Goal: Book appointment/travel/reservation

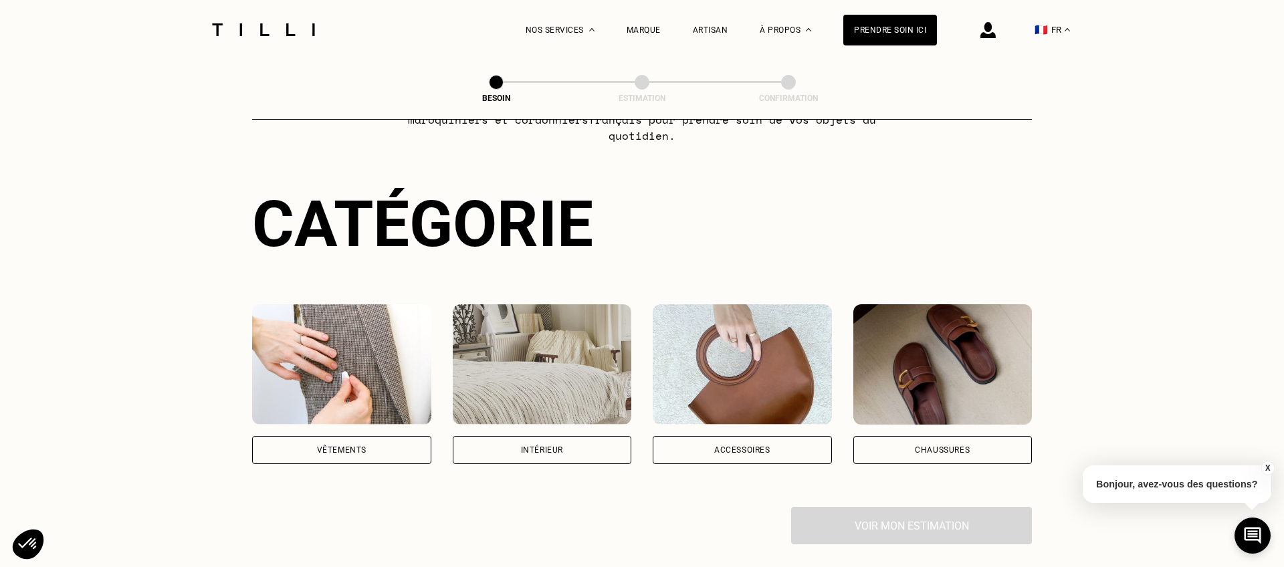
scroll to position [99, 0]
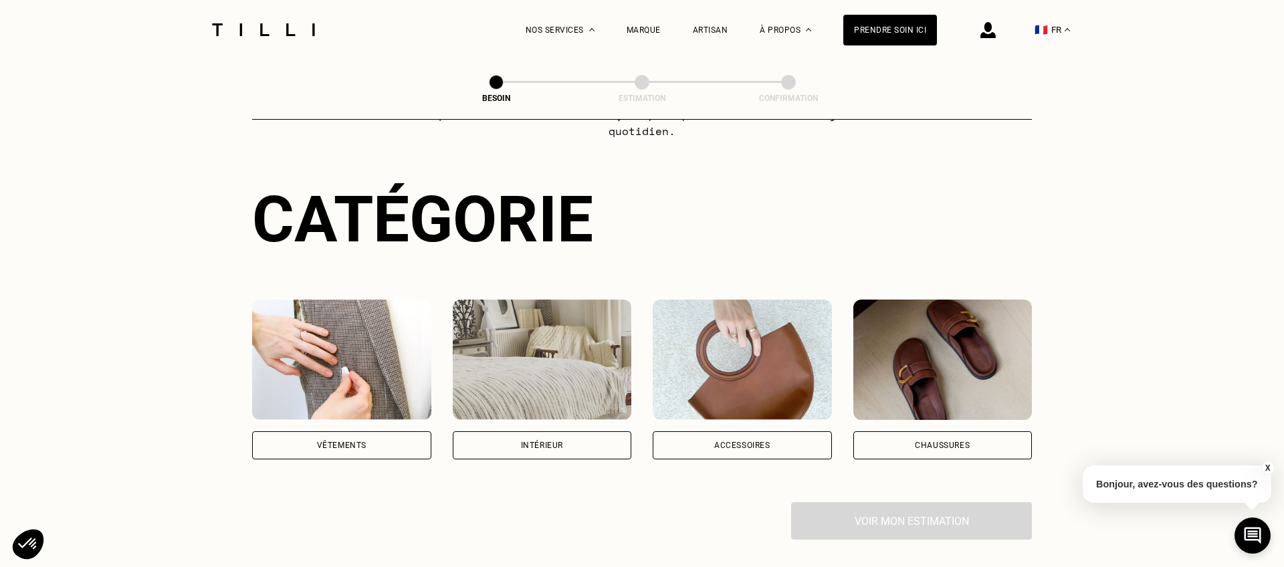
click at [566, 432] on div "Intérieur" at bounding box center [542, 445] width 179 height 28
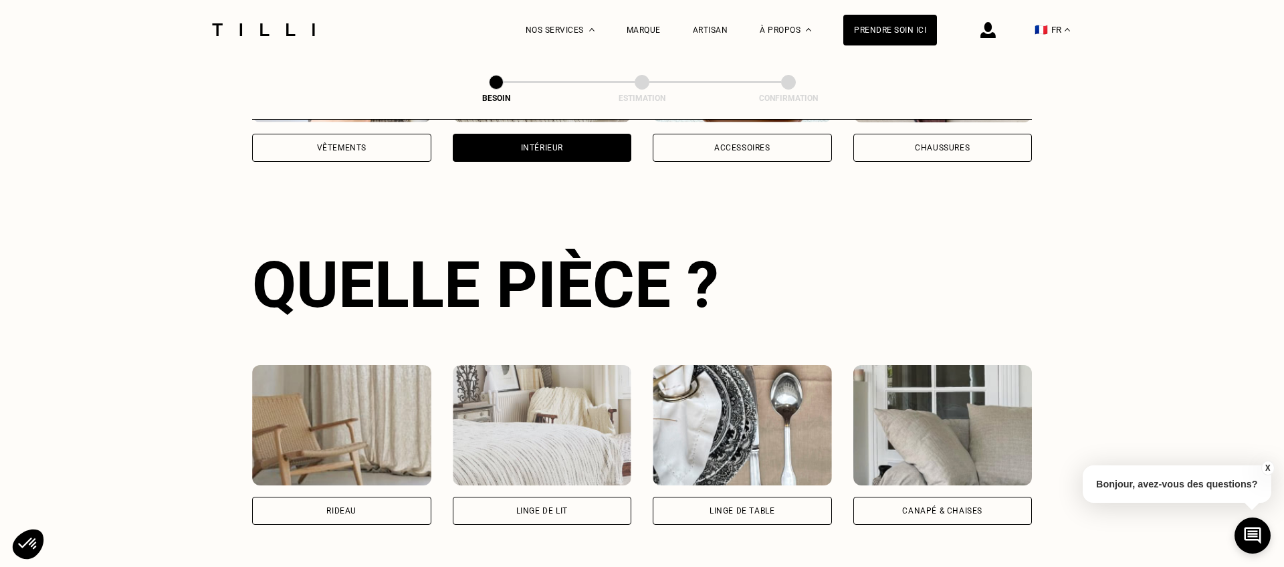
scroll to position [435, 0]
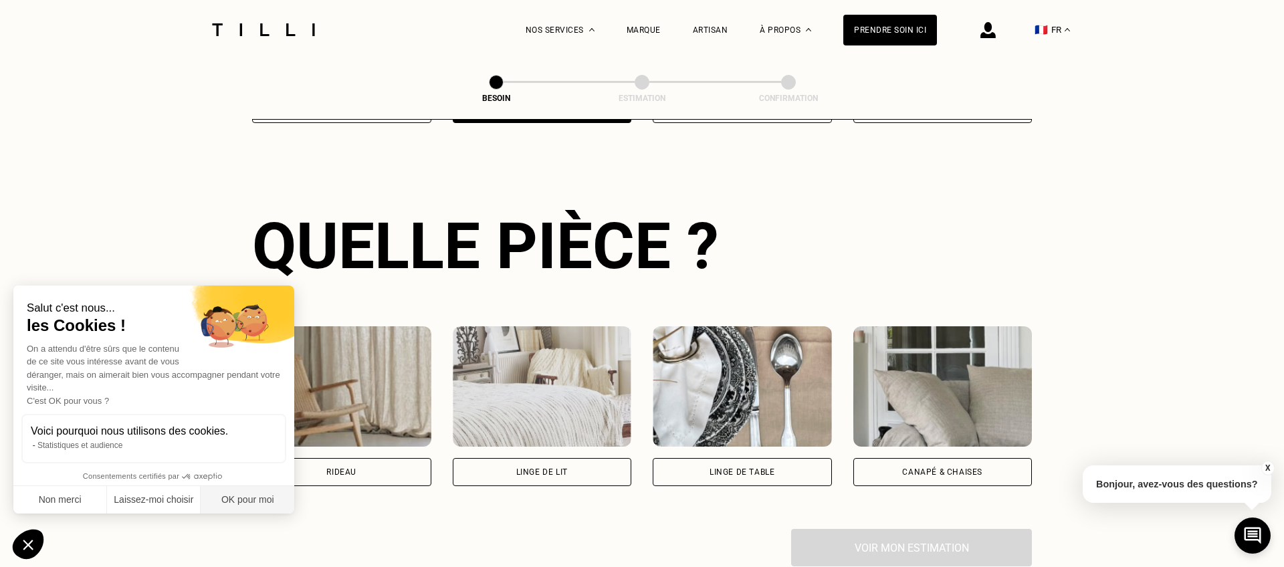
drag, startPoint x: 267, startPoint y: 495, endPoint x: 348, endPoint y: 469, distance: 85.2
click at [269, 495] on button "OK pour moi" at bounding box center [248, 500] width 94 height 28
checkbox input "true"
click at [376, 458] on div "Rideau" at bounding box center [341, 472] width 179 height 28
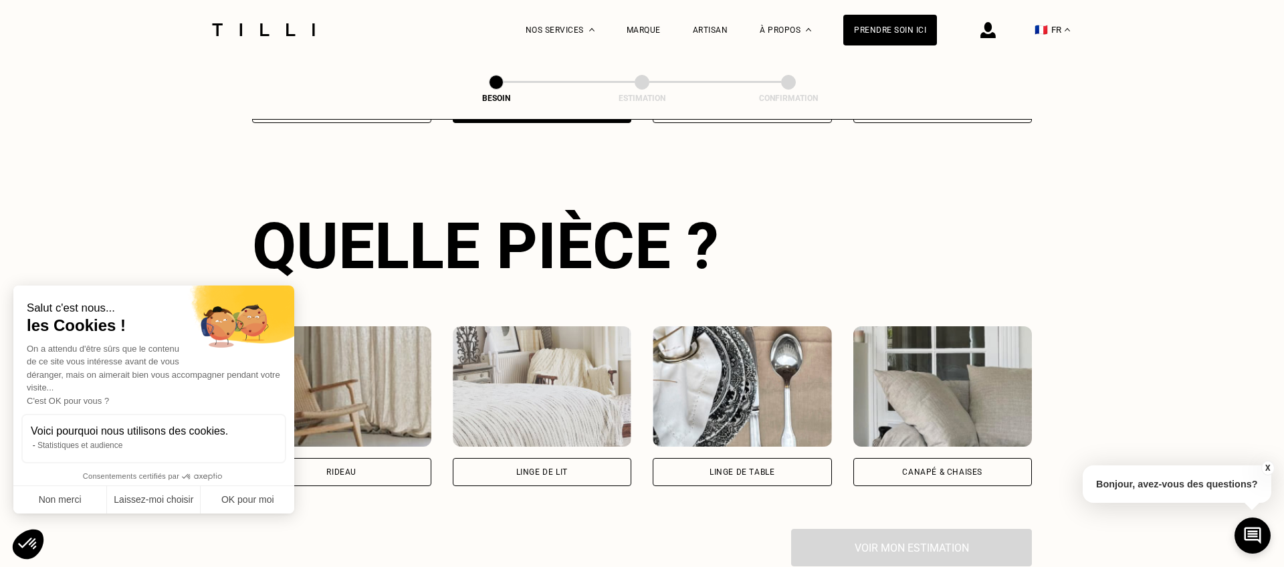
select select "FR"
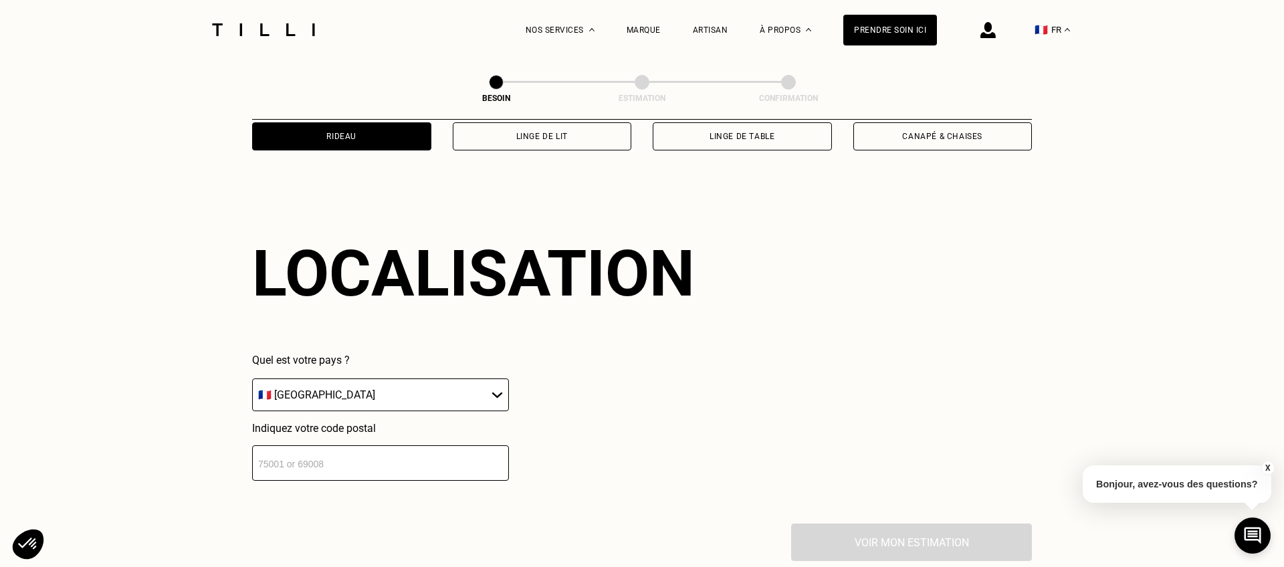
scroll to position [798, 0]
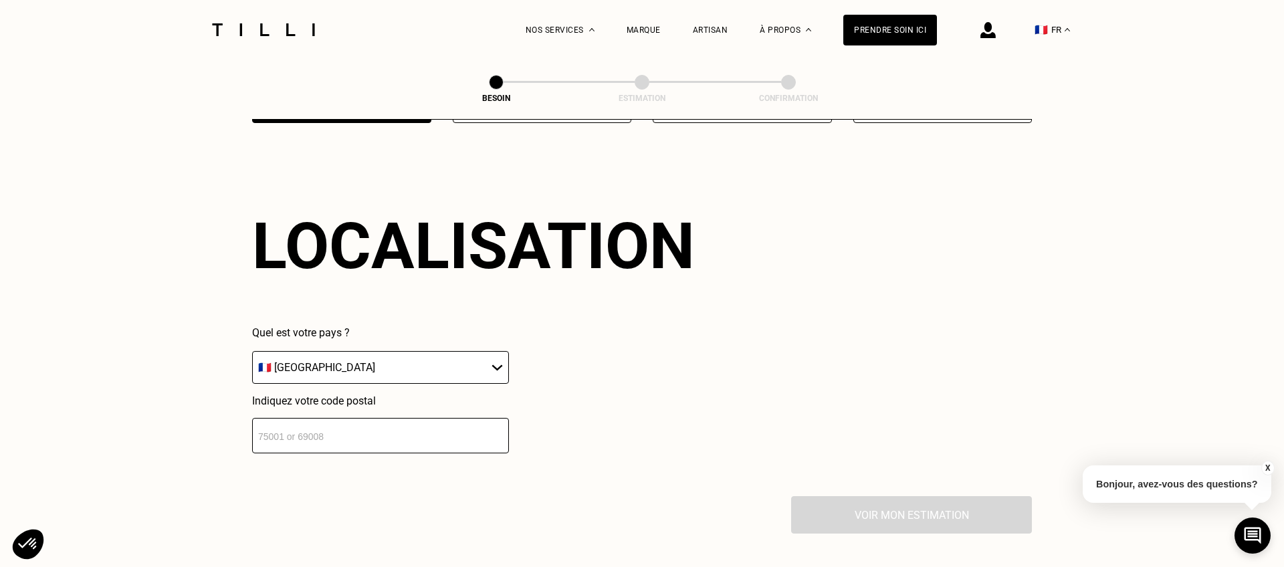
click at [390, 422] on input "number" at bounding box center [380, 435] width 257 height 35
type input "69003"
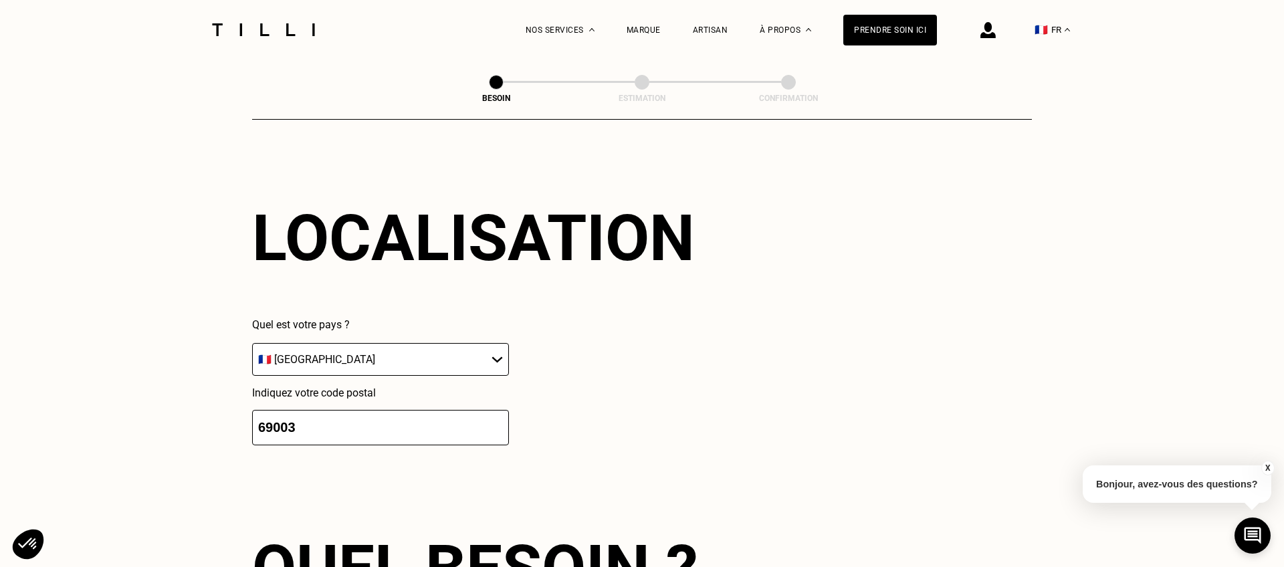
scroll to position [1128, 0]
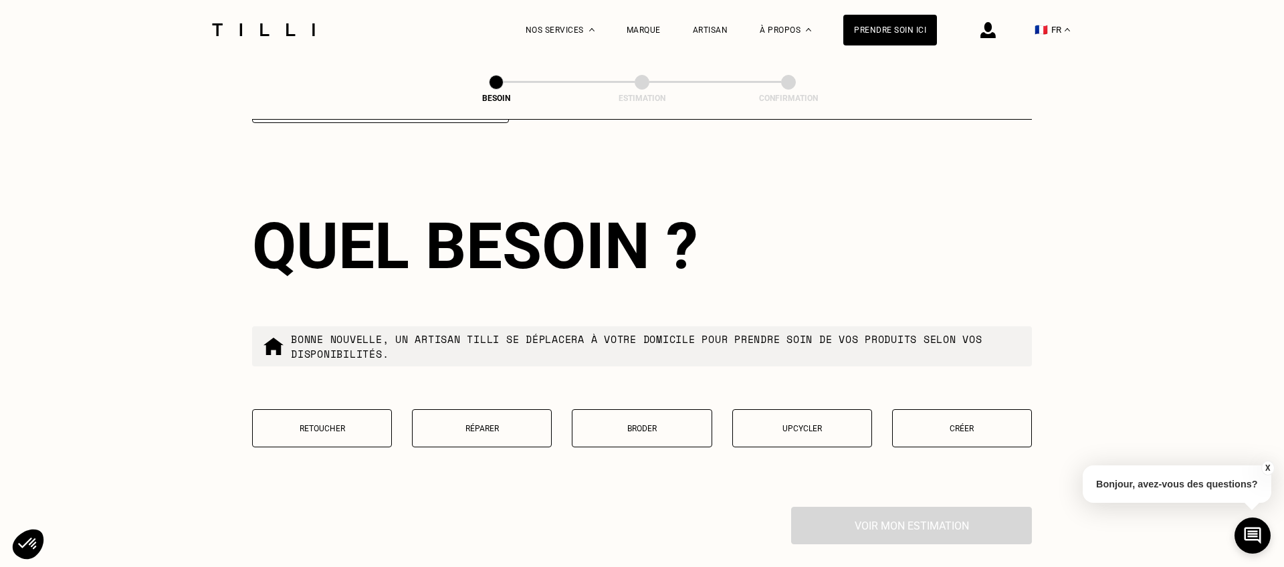
click at [337, 422] on button "Retoucher" at bounding box center [322, 428] width 140 height 38
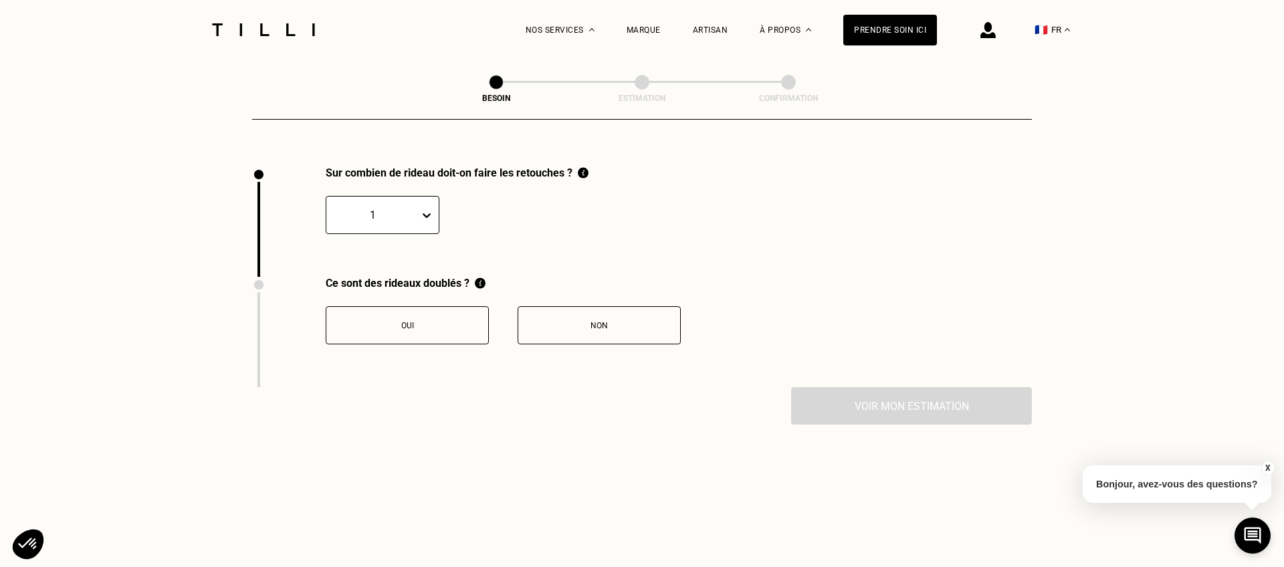
scroll to position [1475, 0]
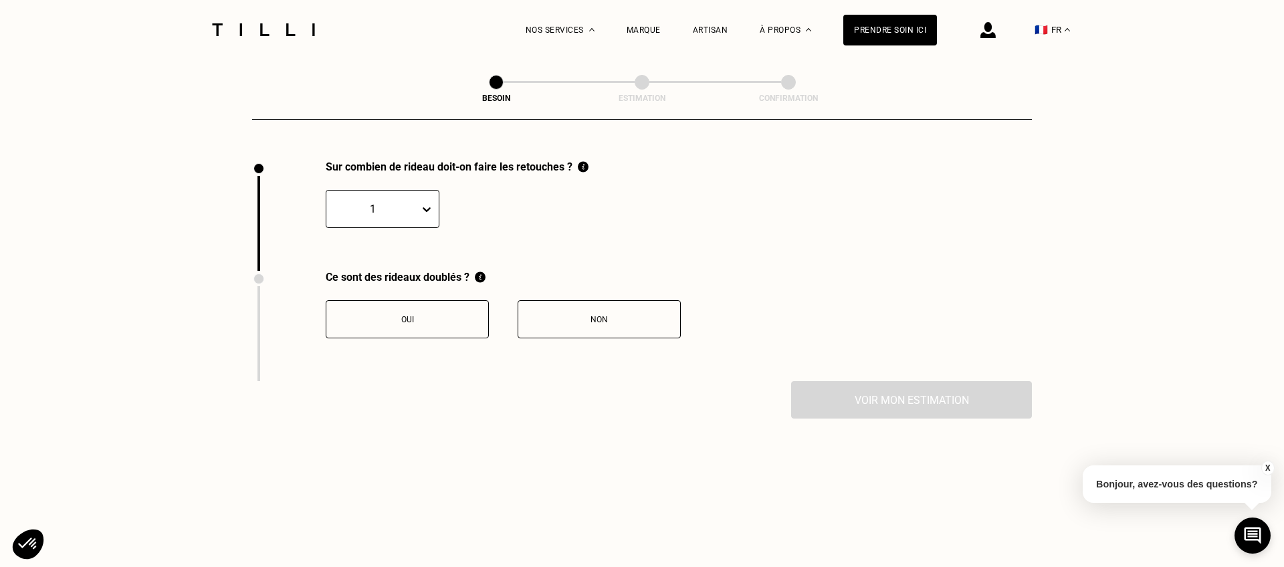
click at [432, 202] on div at bounding box center [429, 209] width 19 height 24
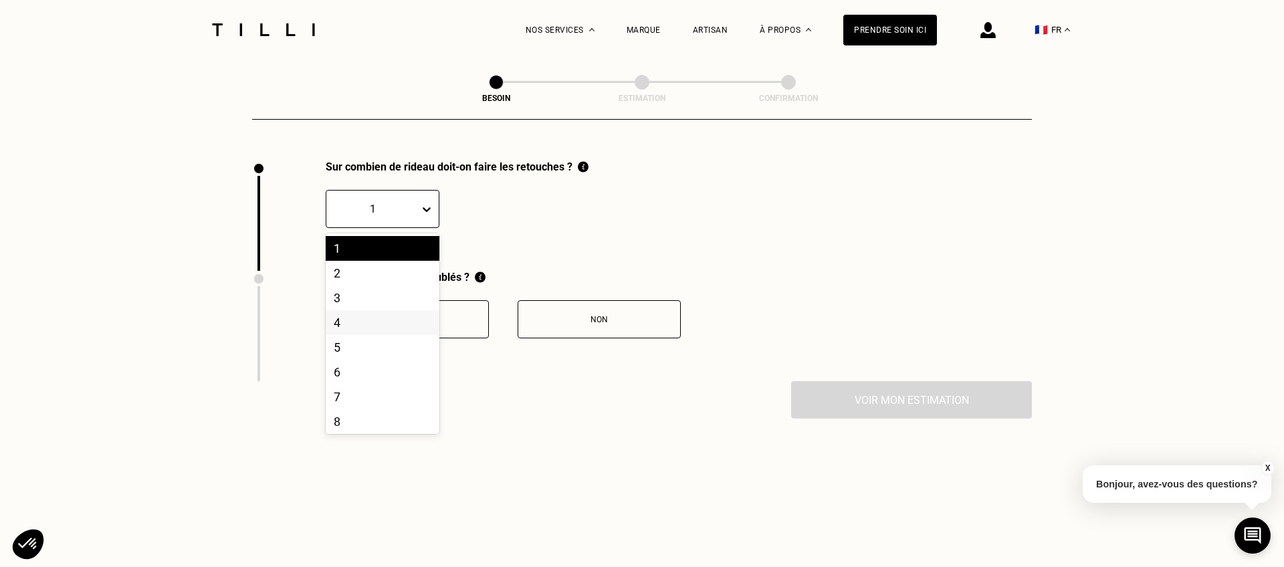
click at [375, 310] on div "4" at bounding box center [383, 322] width 114 height 25
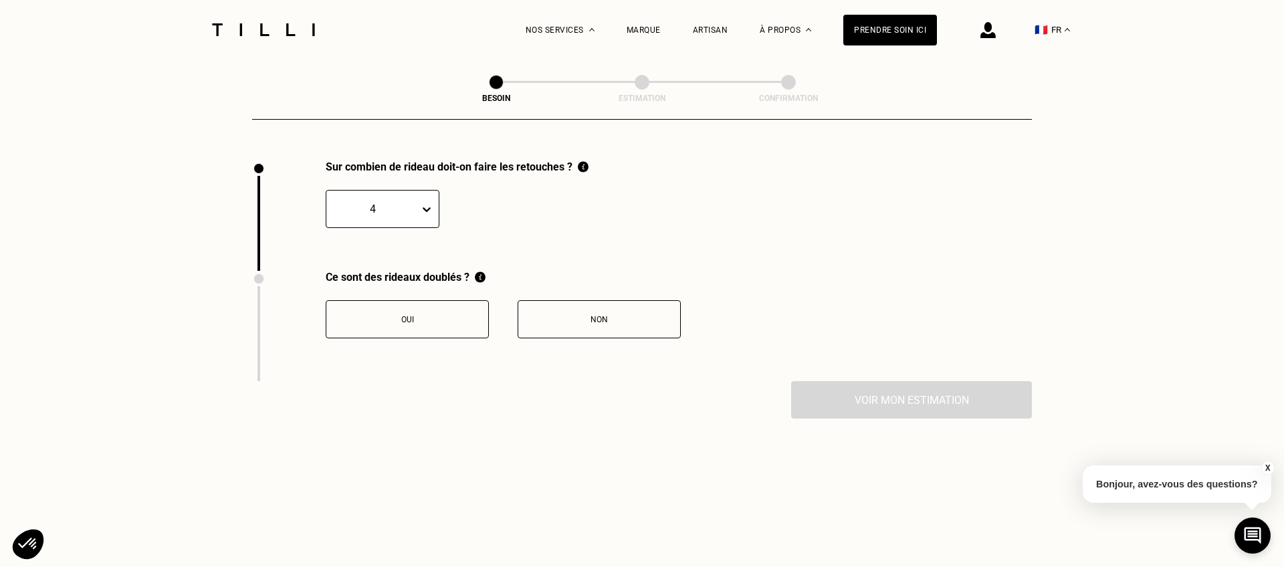
click at [374, 315] on div "Oui" at bounding box center [407, 319] width 148 height 9
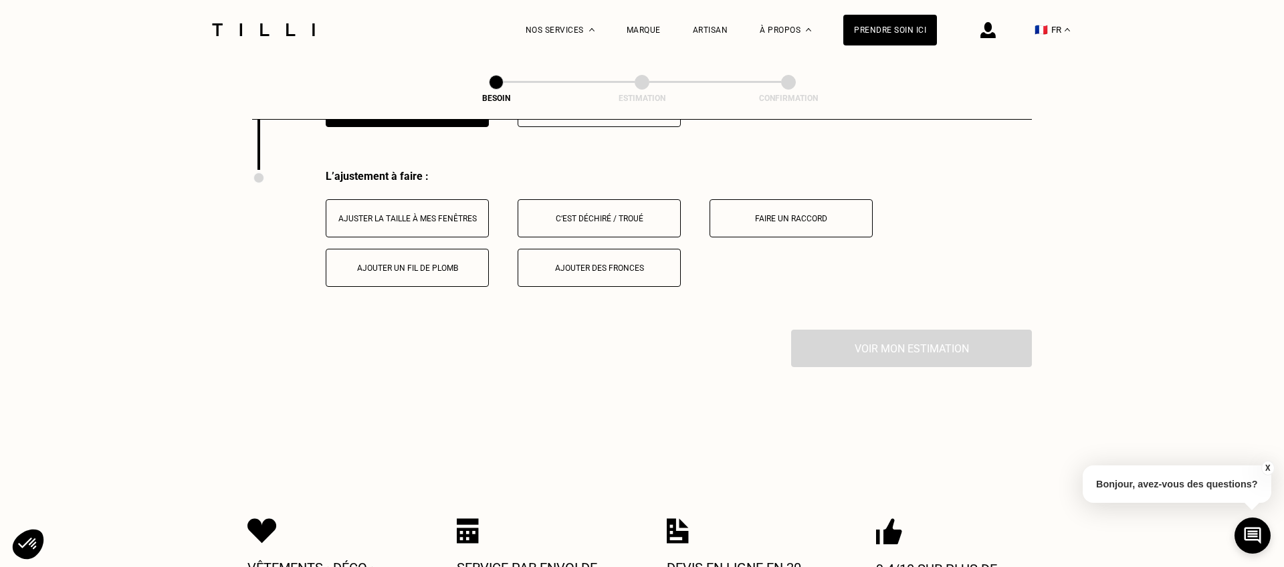
scroll to position [1690, 0]
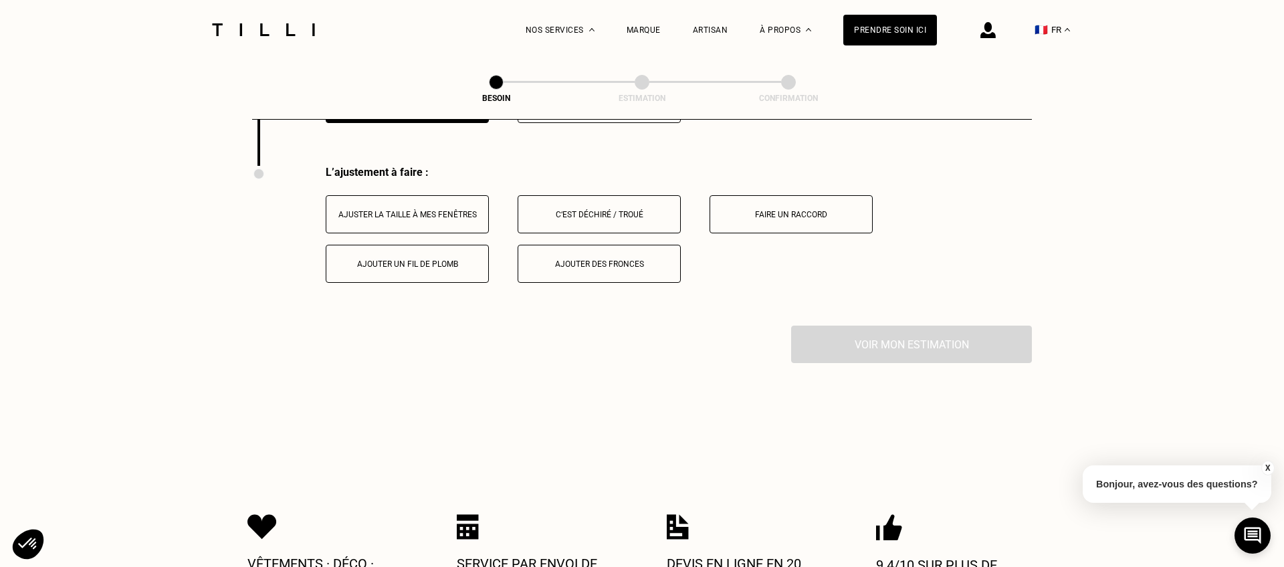
click at [398, 195] on button "Ajuster la taille à mes fenêtres" at bounding box center [407, 214] width 163 height 38
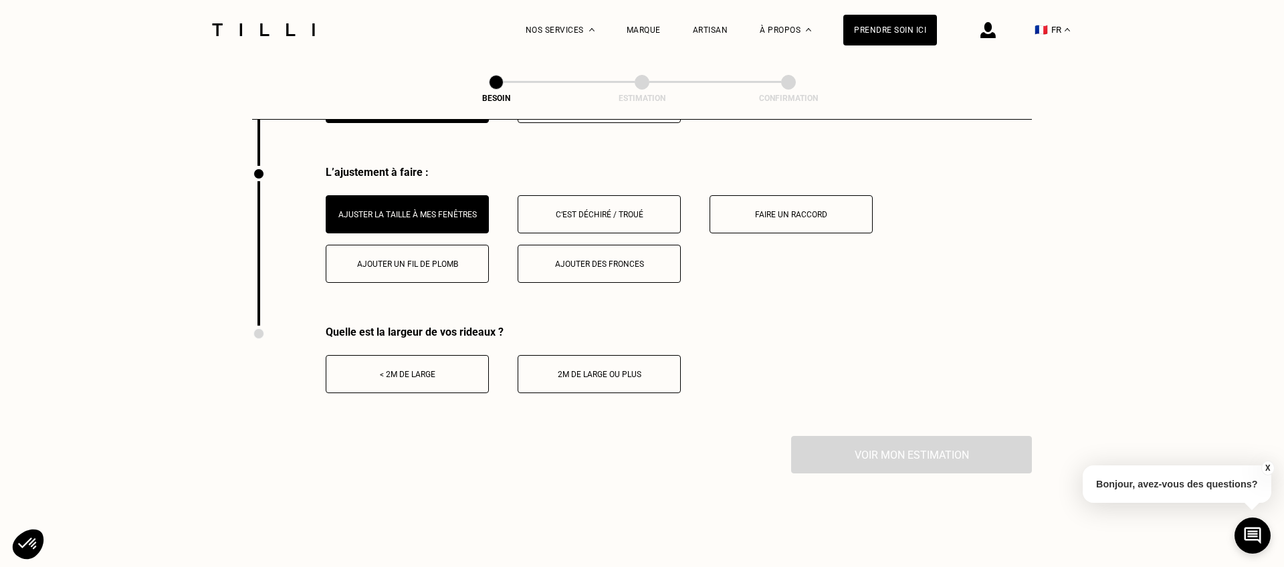
click at [400, 371] on button "< 2m de large" at bounding box center [407, 374] width 163 height 38
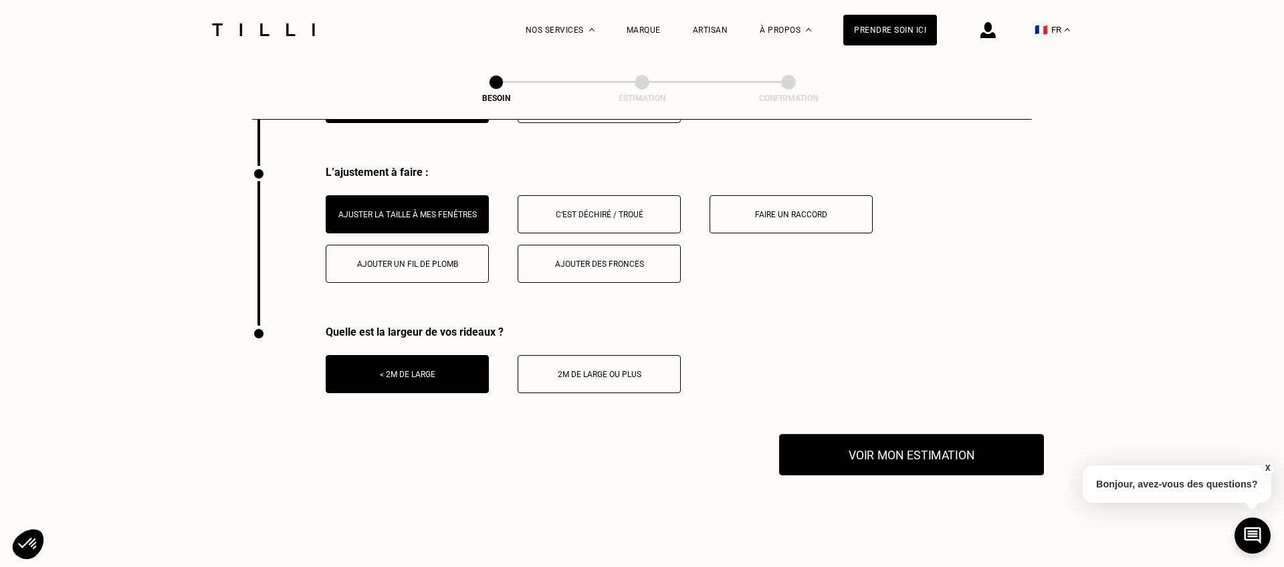
click at [989, 444] on button "Voir mon estimation" at bounding box center [911, 454] width 265 height 41
click at [912, 443] on button "Voir mon estimation" at bounding box center [911, 454] width 265 height 41
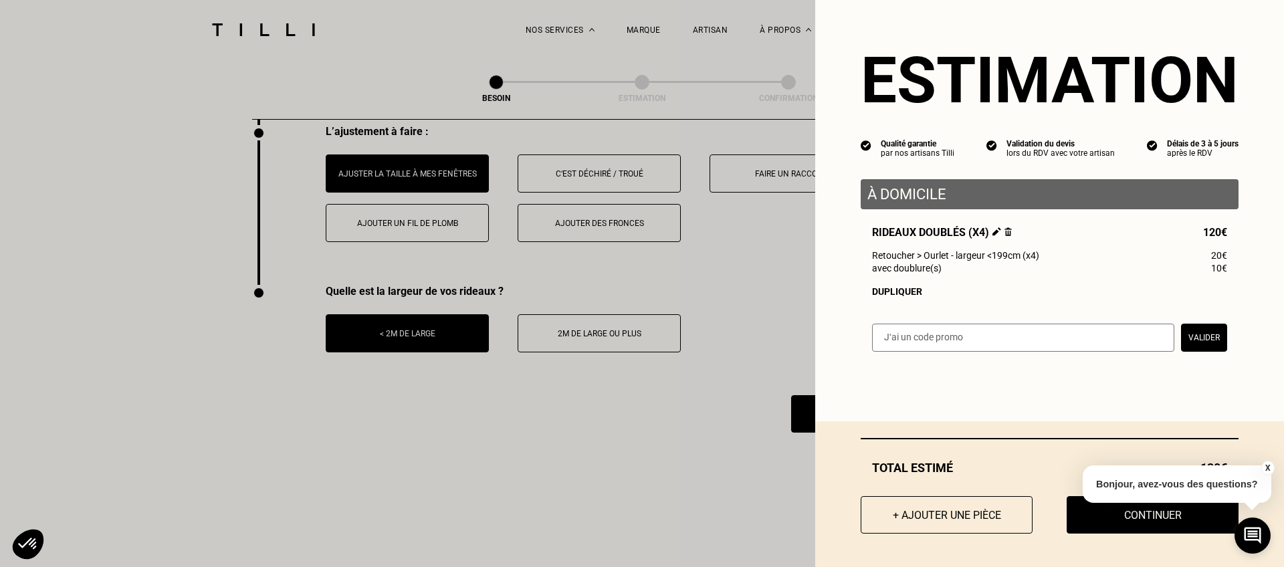
click at [1264, 468] on button "X" at bounding box center [1266, 468] width 13 height 15
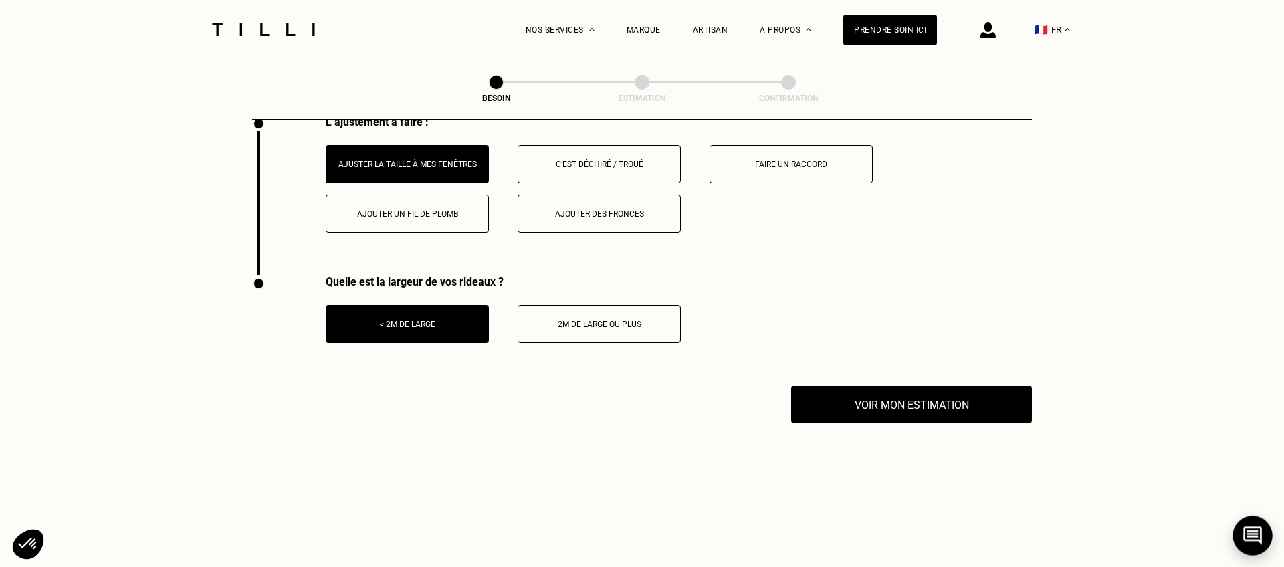
click at [1255, 535] on icon at bounding box center [1252, 535] width 22 height 35
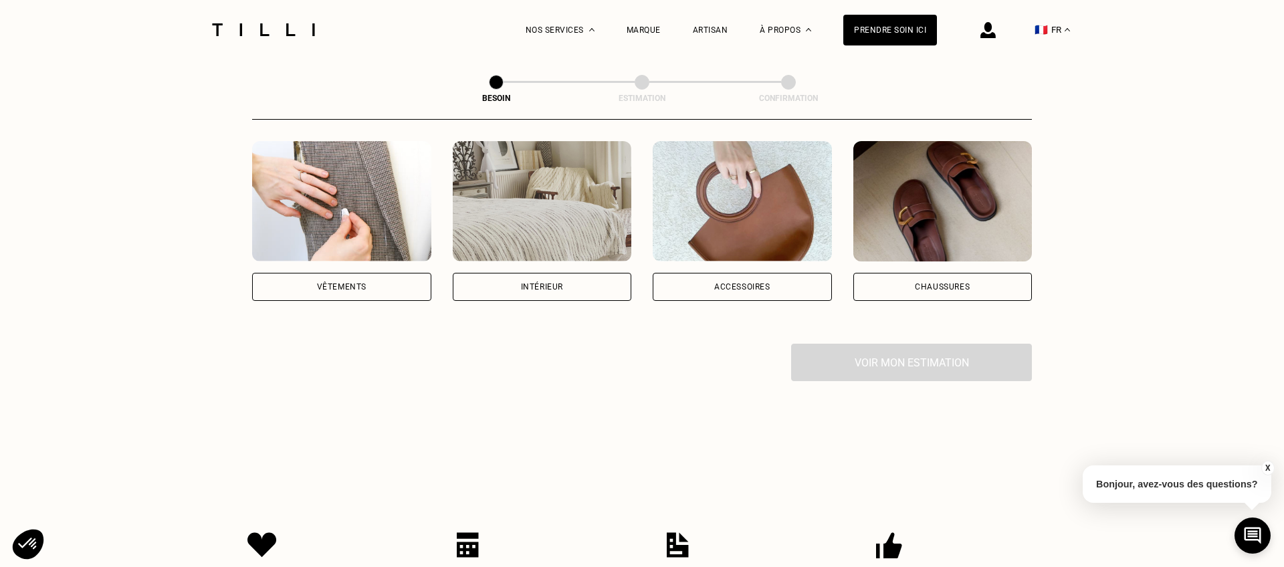
scroll to position [258, 0]
